Goal: Information Seeking & Learning: Find specific fact

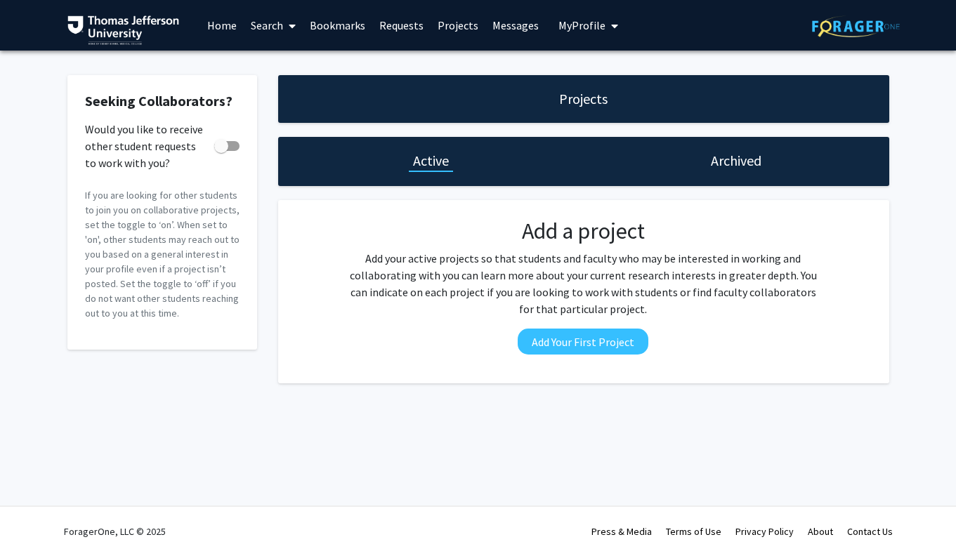
click at [452, 29] on link "Projects" at bounding box center [458, 25] width 55 height 49
click at [279, 27] on link "Search" at bounding box center [273, 25] width 59 height 49
click at [292, 63] on span "Faculty/Staff" at bounding box center [295, 65] width 103 height 28
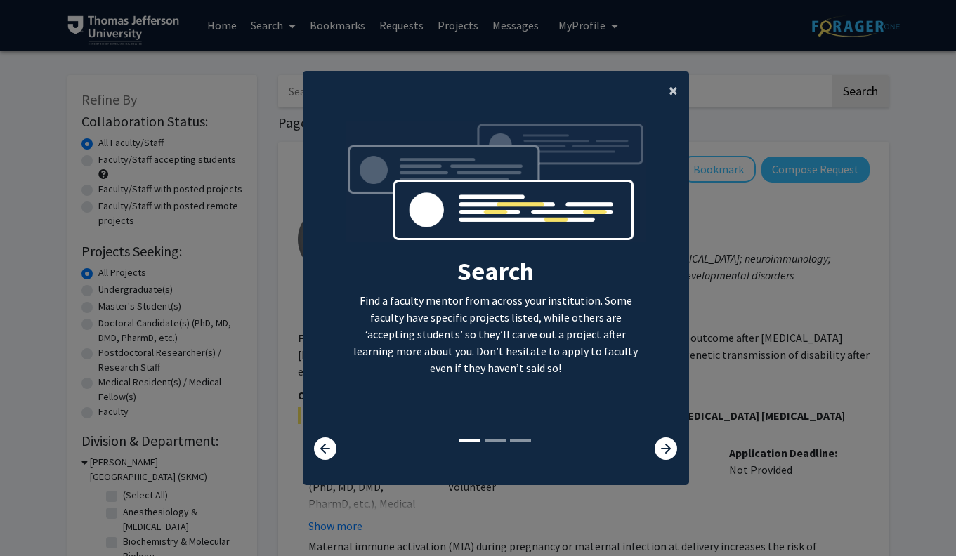
click at [674, 79] on span "×" at bounding box center [673, 90] width 9 height 22
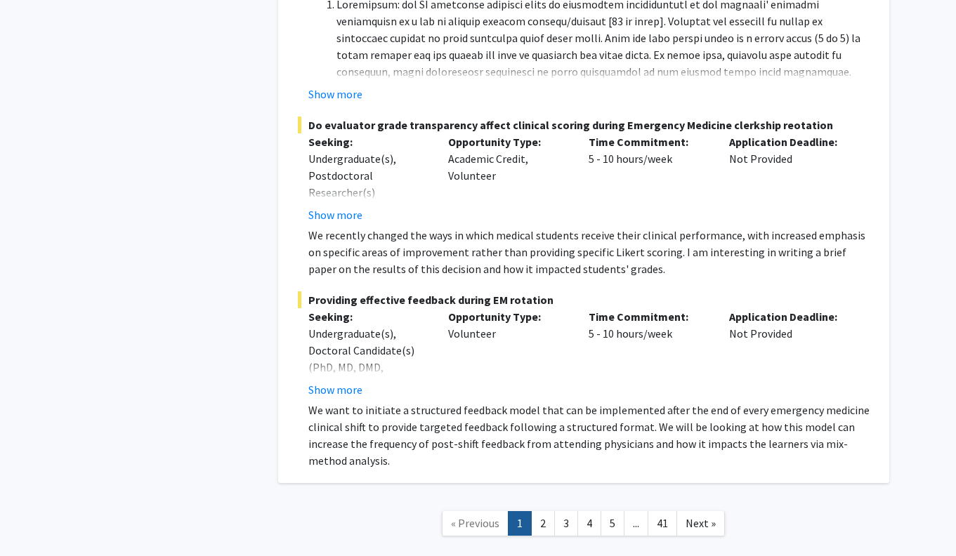
scroll to position [8159, 0]
click at [542, 511] on link "2" at bounding box center [543, 523] width 24 height 25
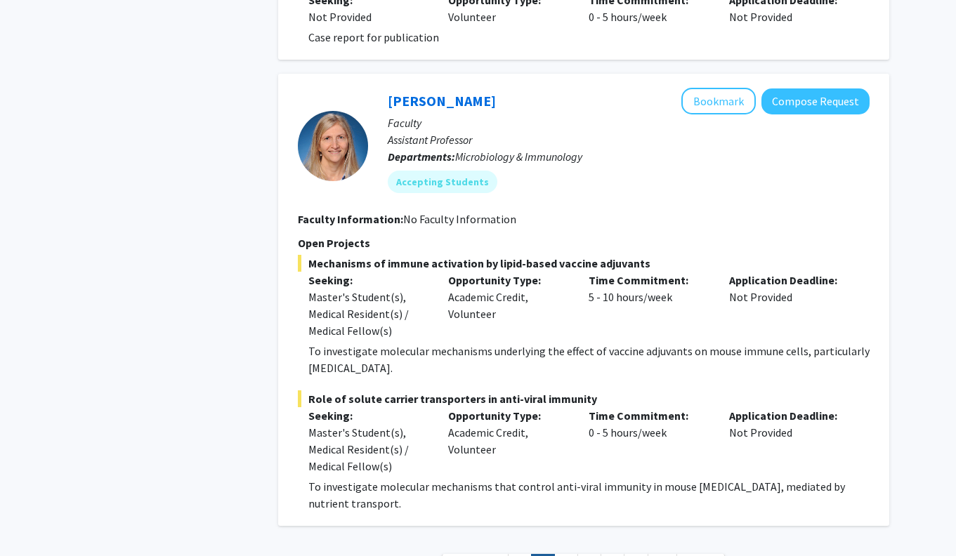
scroll to position [4988, 0]
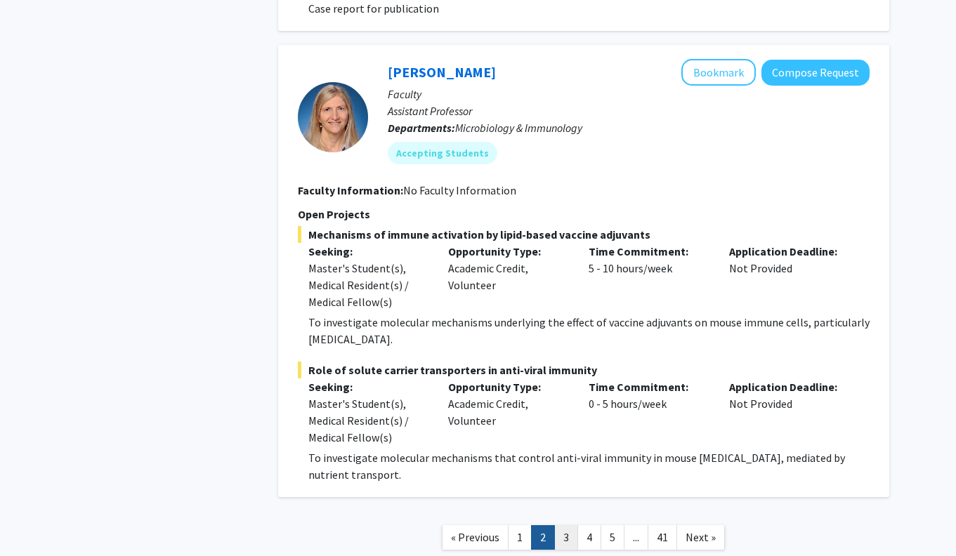
click at [564, 525] on link "3" at bounding box center [566, 537] width 24 height 25
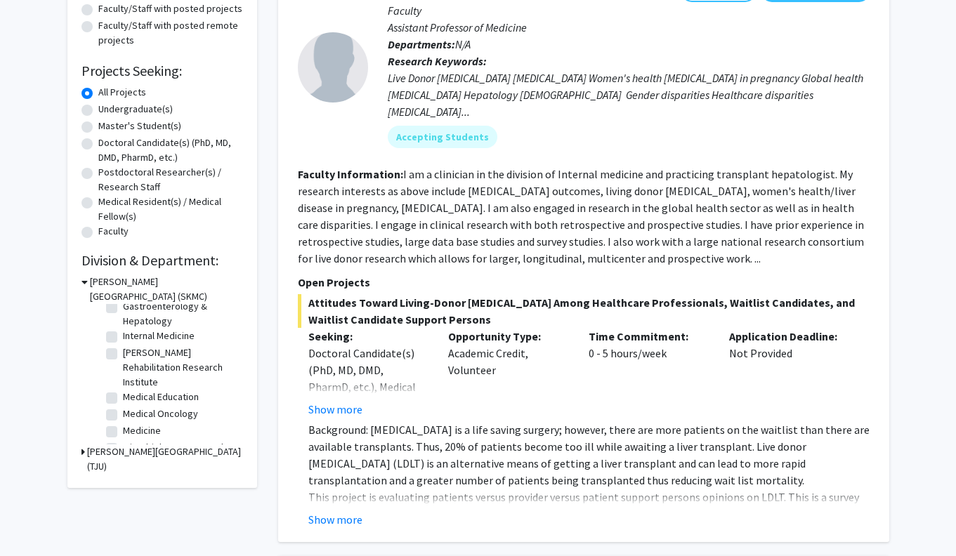
scroll to position [215, 0]
click at [123, 412] on label "Medical Oncology" at bounding box center [160, 409] width 75 height 15
click at [123, 412] on input "Medical Oncology" at bounding box center [127, 406] width 9 height 9
checkbox input "true"
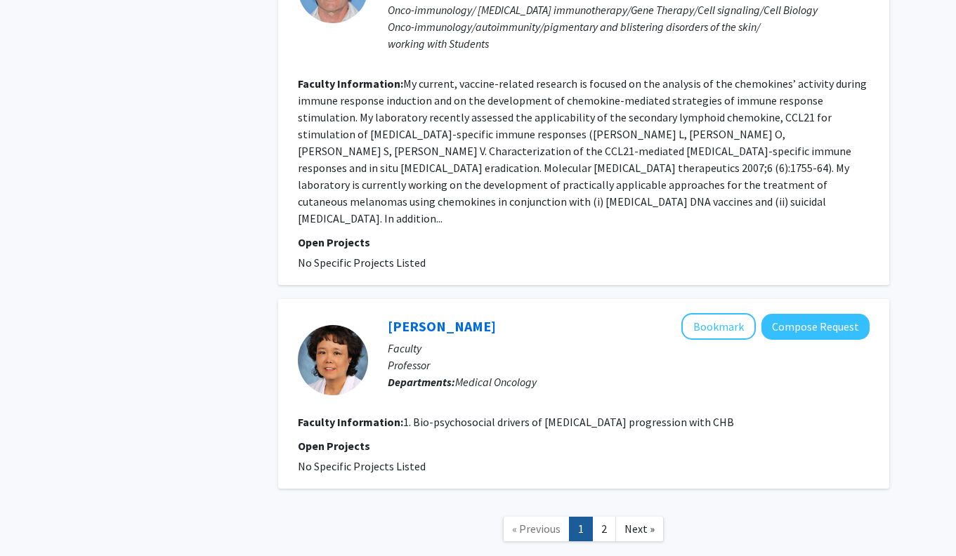
scroll to position [2786, 0]
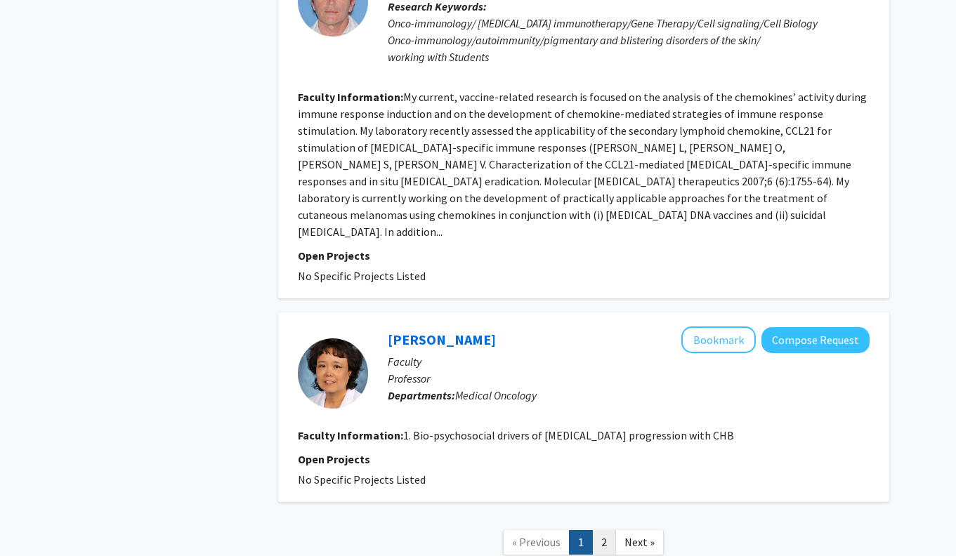
click at [601, 530] on link "2" at bounding box center [604, 542] width 24 height 25
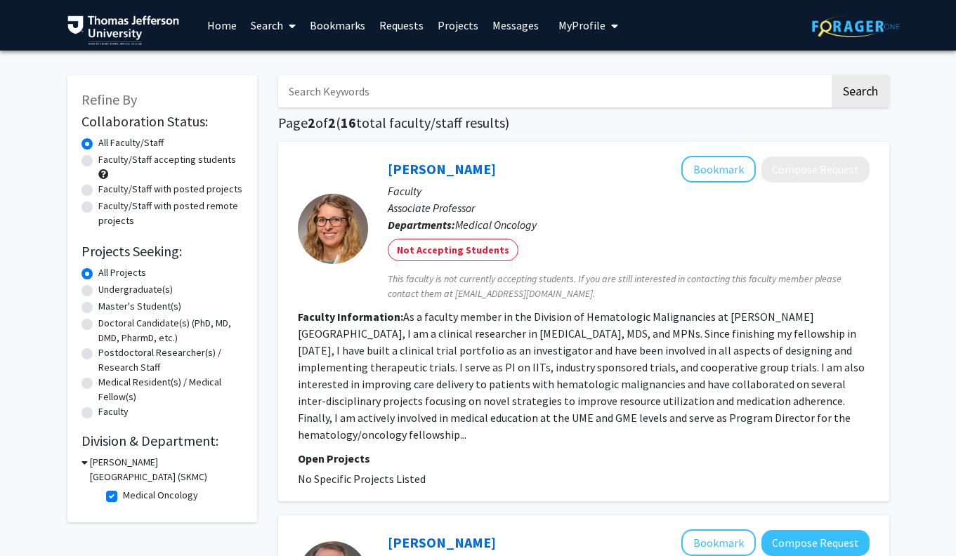
click at [123, 494] on label "Medical Oncology" at bounding box center [160, 495] width 75 height 15
click at [123, 494] on input "Medical Oncology" at bounding box center [127, 492] width 9 height 9
checkbox input "false"
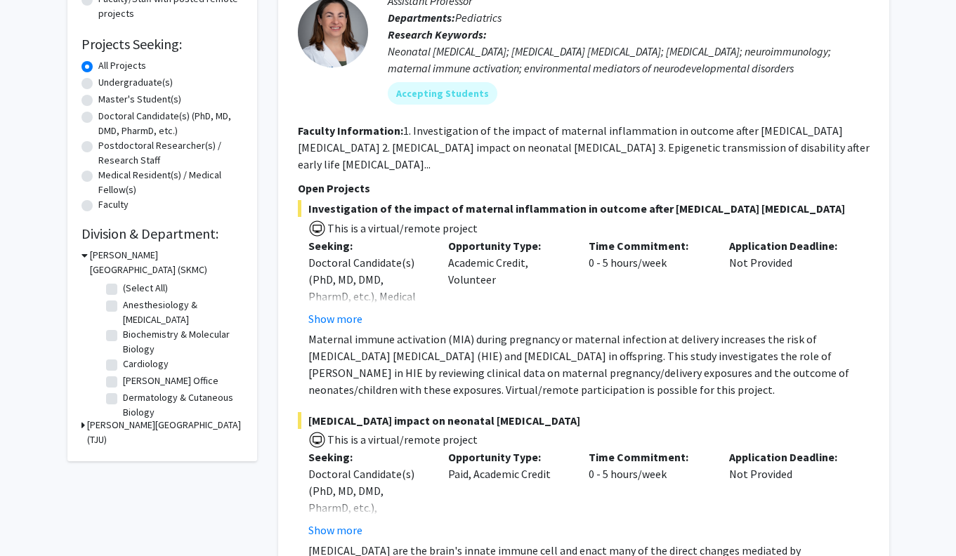
scroll to position [22, 0]
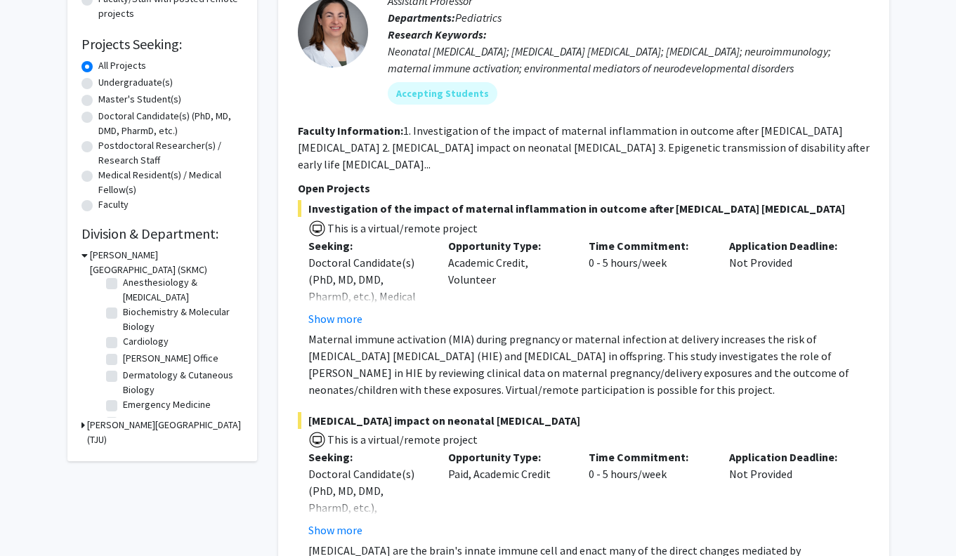
click at [123, 315] on label "Biochemistry & Molecular Biology" at bounding box center [181, 319] width 117 height 29
click at [123, 314] on input "Biochemistry & Molecular Biology" at bounding box center [127, 309] width 9 height 9
checkbox input "true"
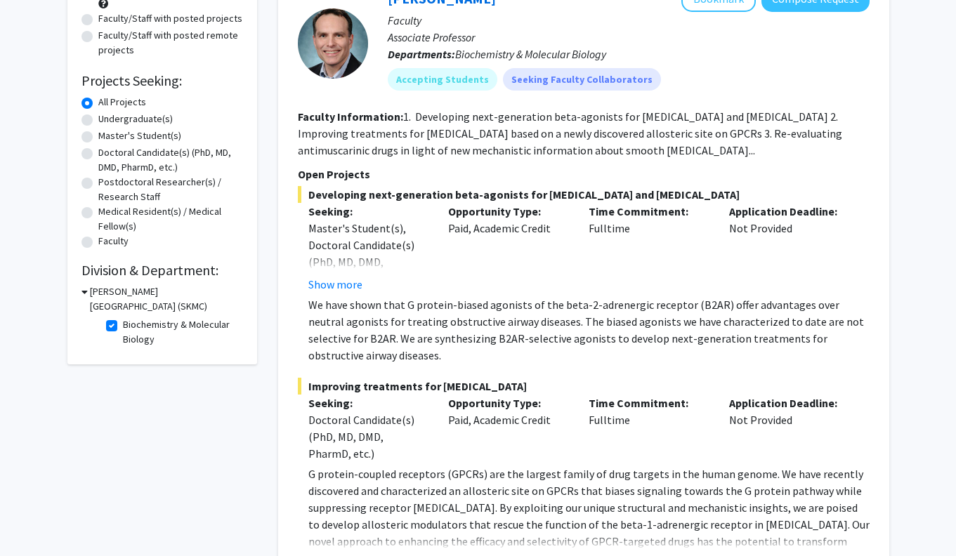
scroll to position [176, 0]
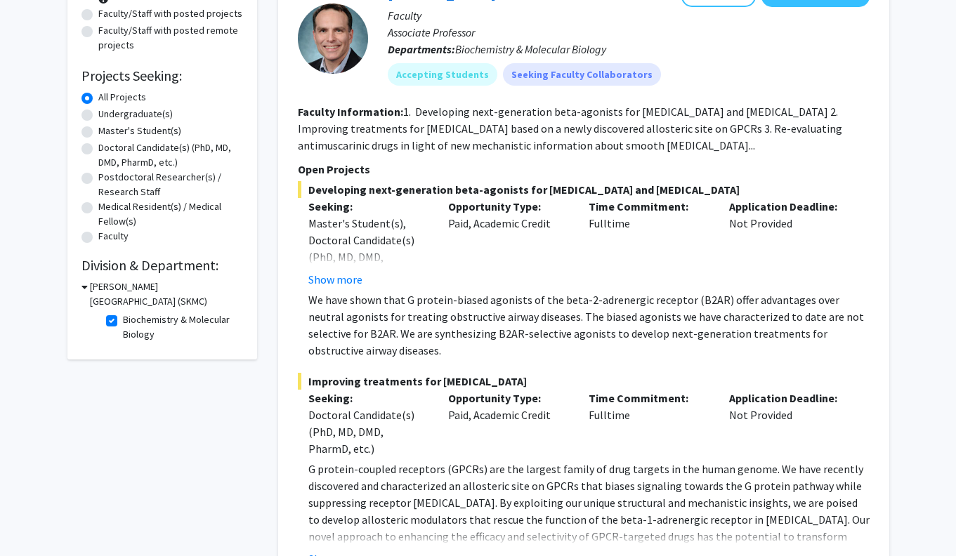
click at [112, 329] on fg-checkbox "Biochemistry & Molecular Biology Biochemistry & Molecular Biology" at bounding box center [172, 327] width 133 height 29
click at [123, 327] on label "Biochemistry & Molecular Biology" at bounding box center [181, 327] width 117 height 29
click at [123, 322] on input "Biochemistry & Molecular Biology" at bounding box center [127, 317] width 9 height 9
checkbox input "false"
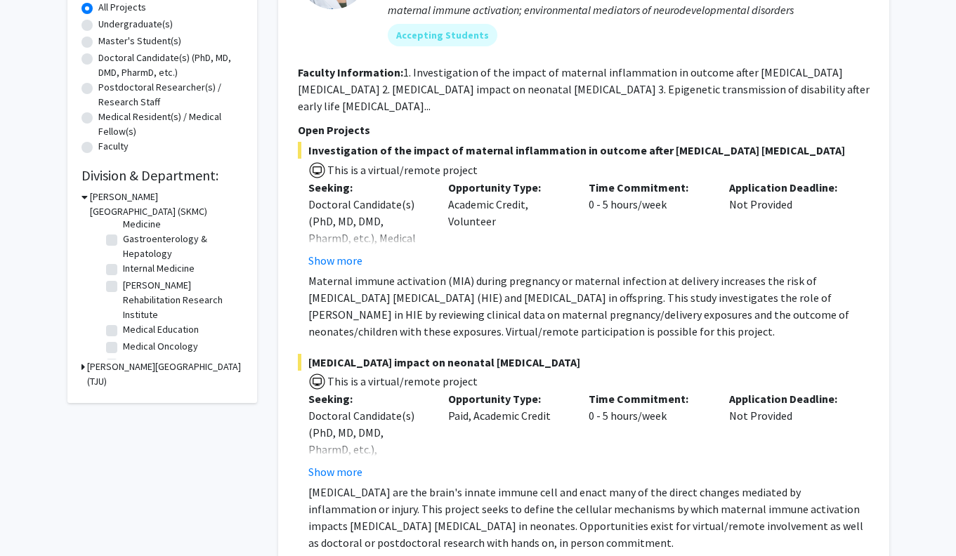
scroll to position [201, 0]
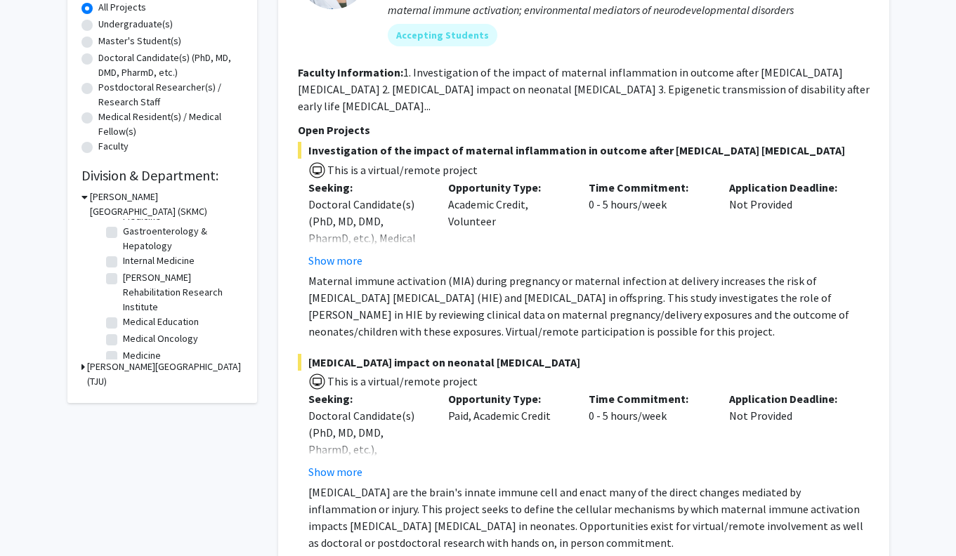
click at [123, 265] on label "Internal Medicine" at bounding box center [159, 261] width 72 height 15
click at [123, 263] on input "Internal Medicine" at bounding box center [127, 258] width 9 height 9
checkbox input "true"
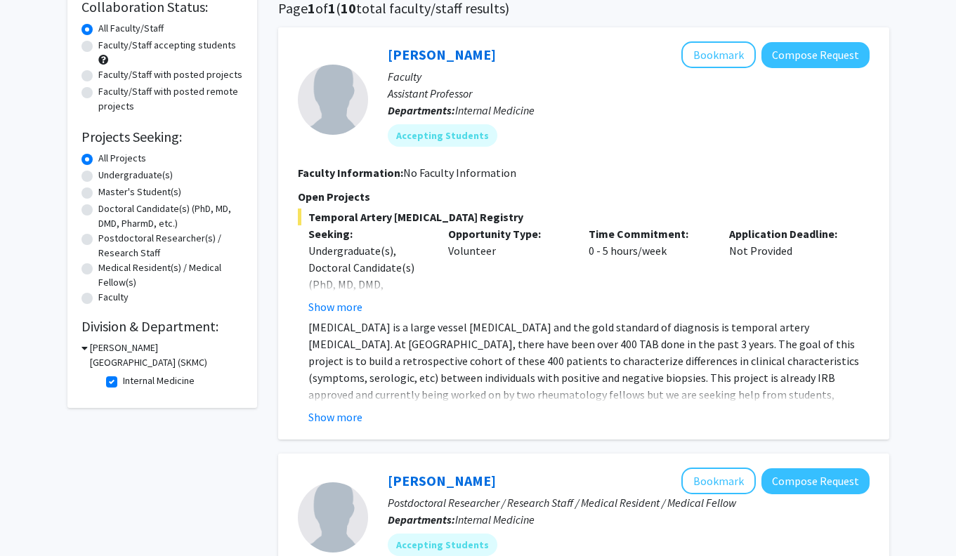
scroll to position [154, 0]
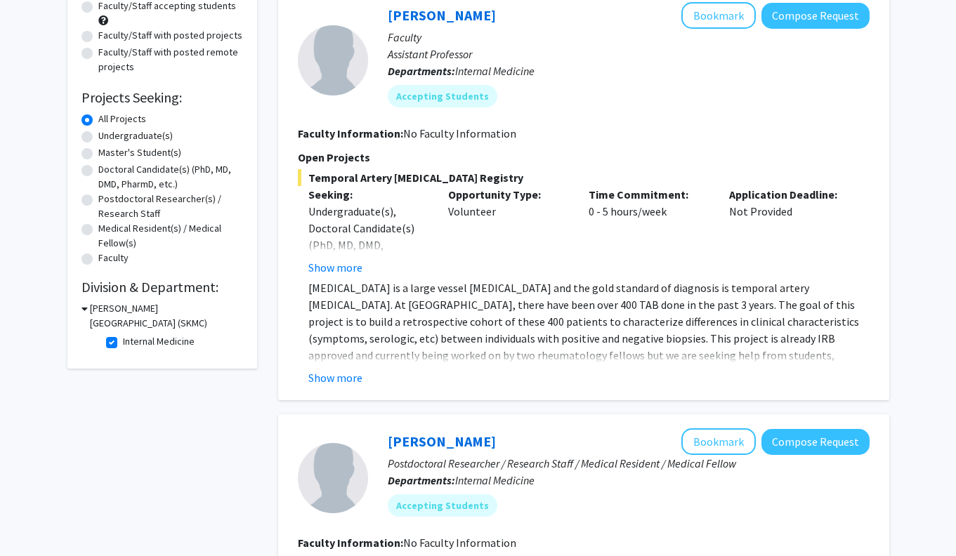
click at [123, 345] on label "Internal Medicine" at bounding box center [159, 341] width 72 height 15
click at [123, 343] on input "Internal Medicine" at bounding box center [127, 338] width 9 height 9
checkbox input "false"
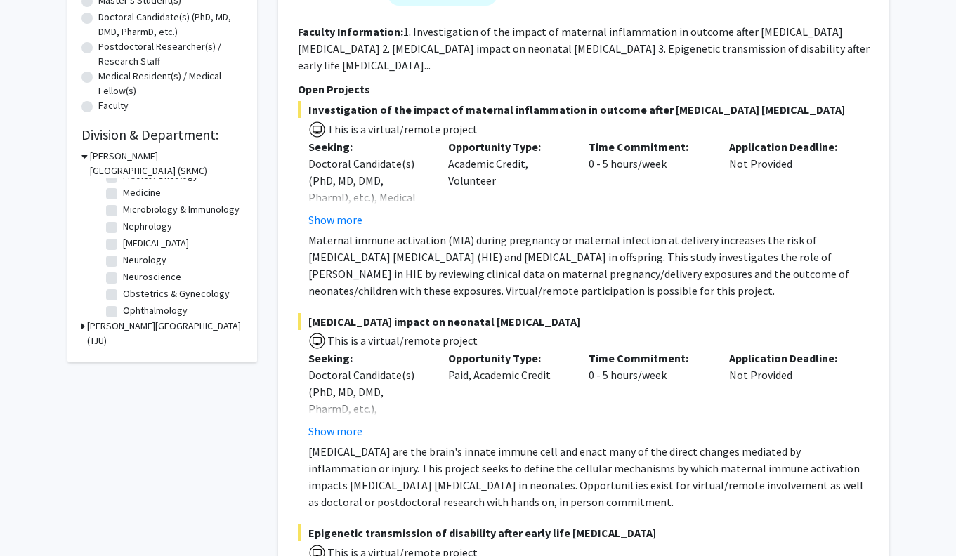
scroll to position [327, 0]
click at [123, 192] on label "Medicine" at bounding box center [142, 188] width 38 height 15
click at [123, 190] on input "Medicine" at bounding box center [127, 185] width 9 height 9
checkbox input "true"
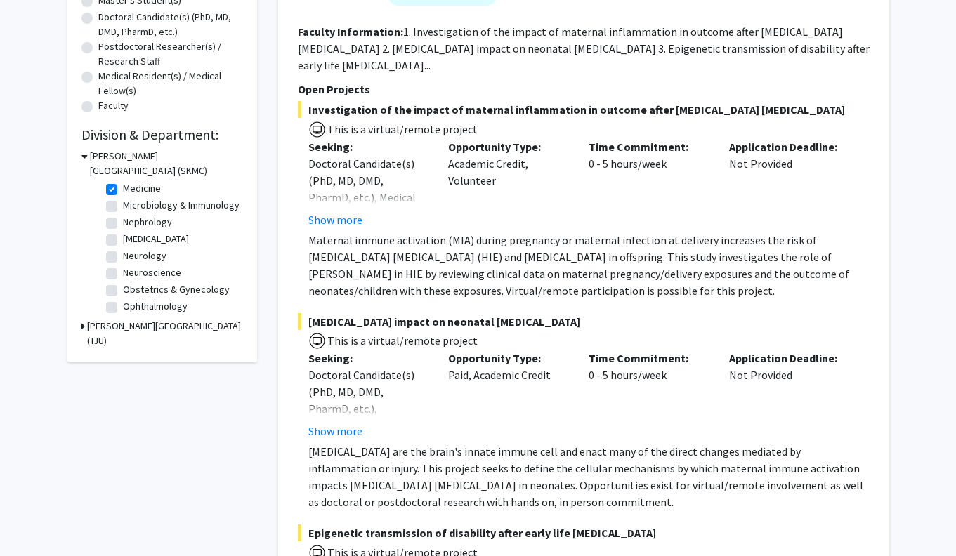
checkbox input "true"
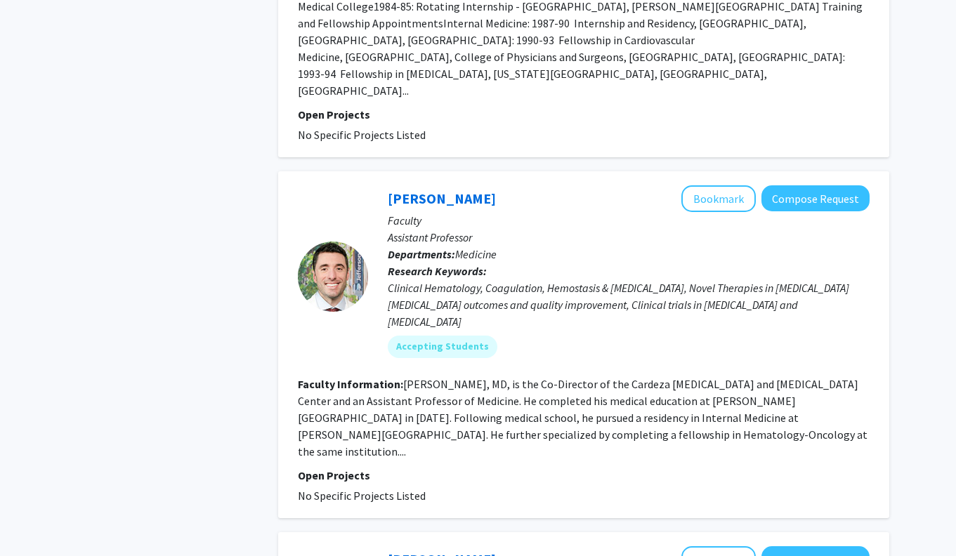
scroll to position [2070, 0]
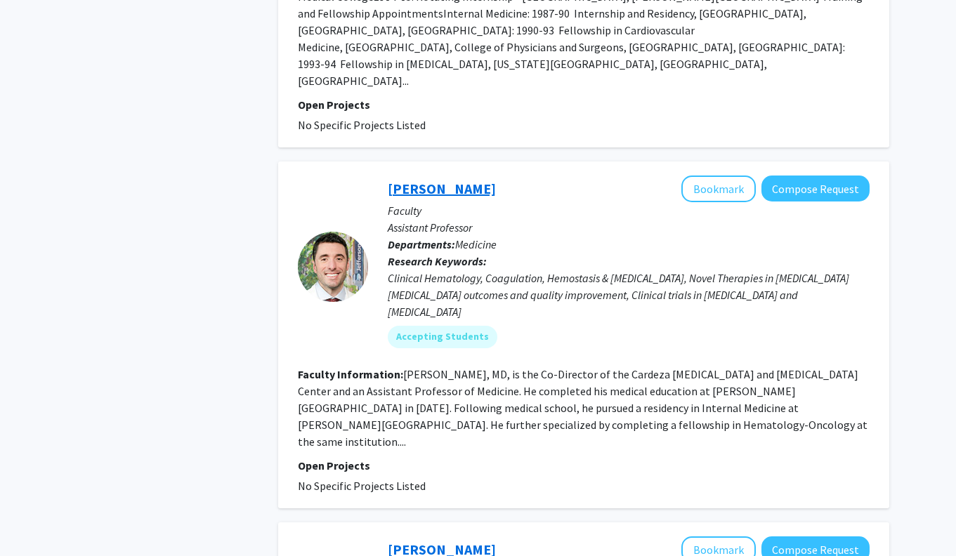
click at [461, 180] on link "[PERSON_NAME]" at bounding box center [442, 189] width 108 height 18
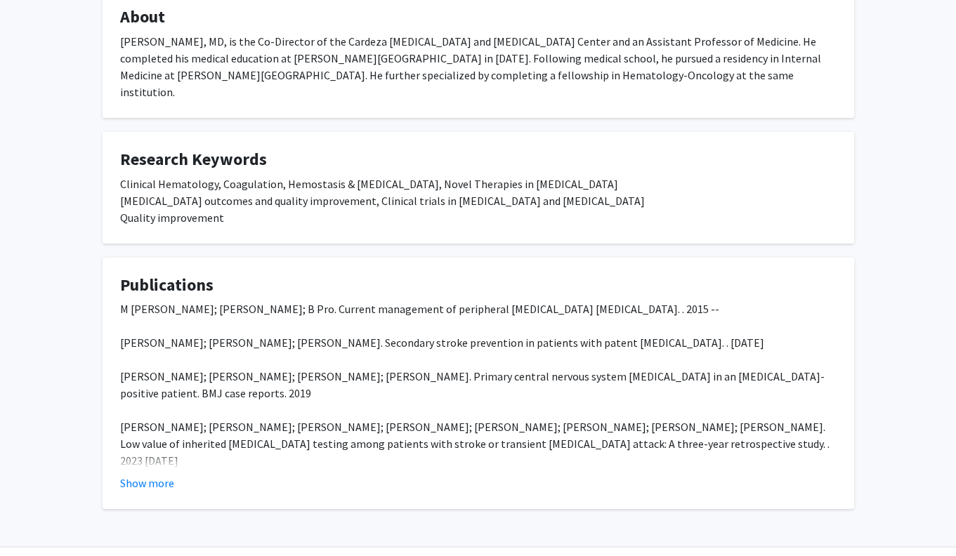
scroll to position [268, 0]
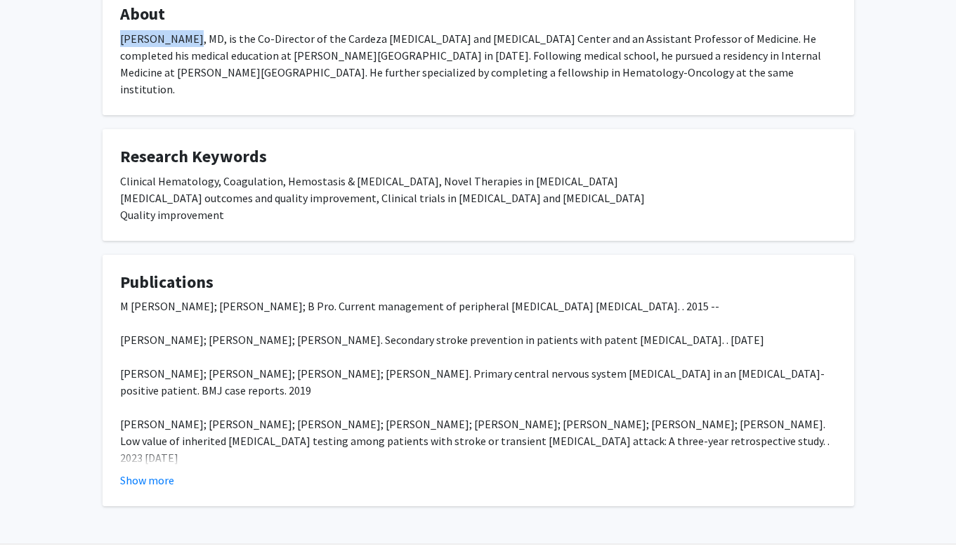
drag, startPoint x: 120, startPoint y: 58, endPoint x: 191, endPoint y: 57, distance: 70.9
click at [191, 57] on div "[PERSON_NAME], MD, is the Co-Director of the Cardeza [MEDICAL_DATA] and [MEDICA…" at bounding box center [478, 63] width 716 height 67
copy div "[PERSON_NAME]"
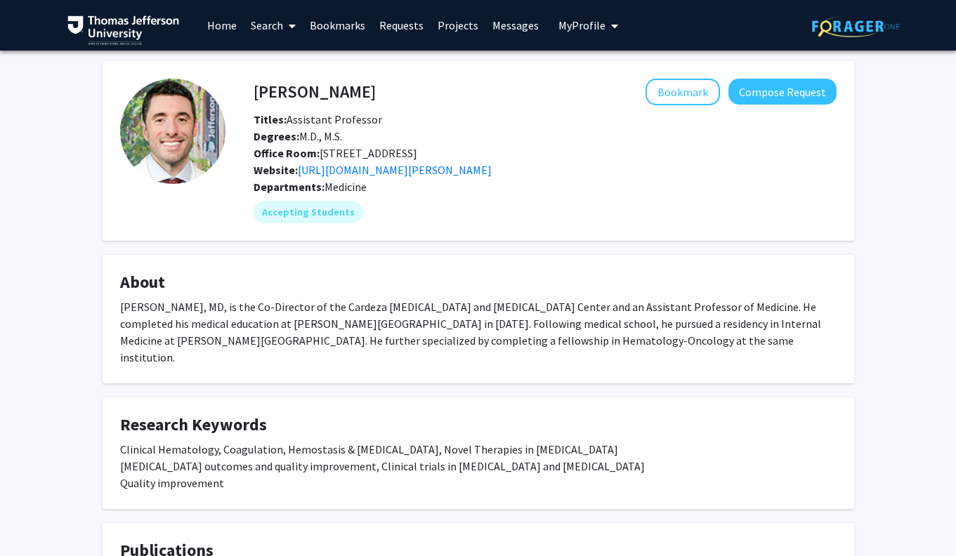
scroll to position [0, 0]
click at [492, 177] on link "[URL][DOMAIN_NAME][PERSON_NAME]" at bounding box center [395, 170] width 194 height 14
